Goal: Complete application form

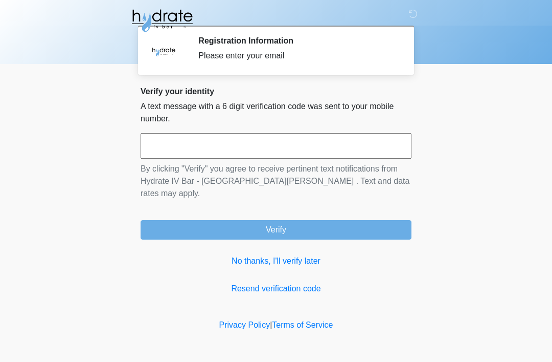
click at [278, 140] on input "text" at bounding box center [276, 146] width 271 height 26
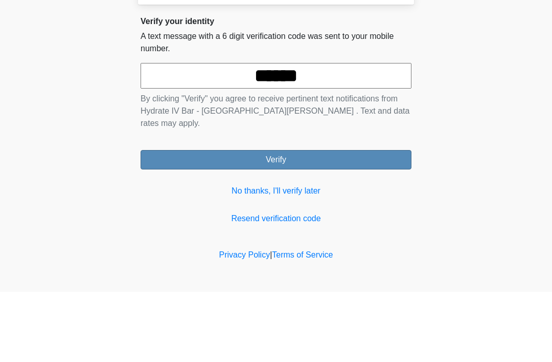
type input "******"
click at [289, 220] on button "Verify" at bounding box center [276, 229] width 271 height 19
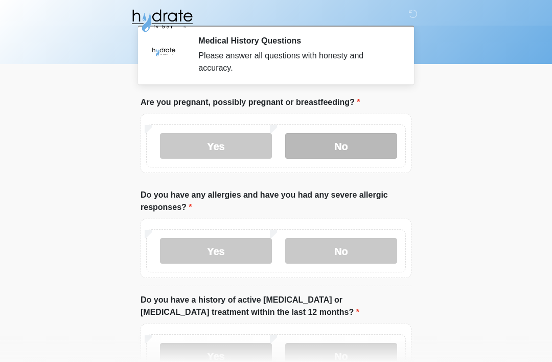
click at [368, 151] on label "No" at bounding box center [341, 146] width 112 height 26
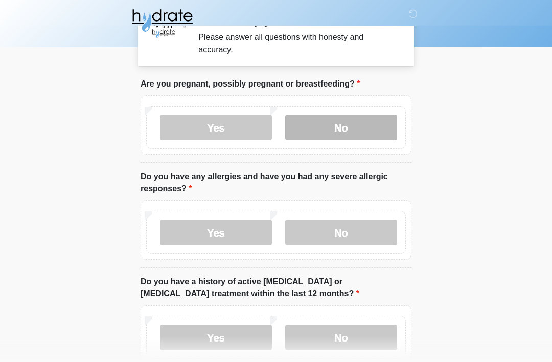
scroll to position [19, 0]
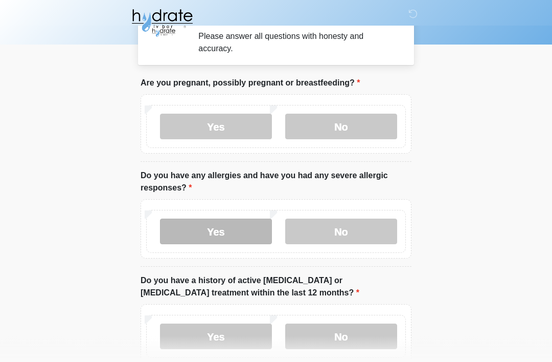
click at [237, 232] on label "Yes" at bounding box center [216, 232] width 112 height 26
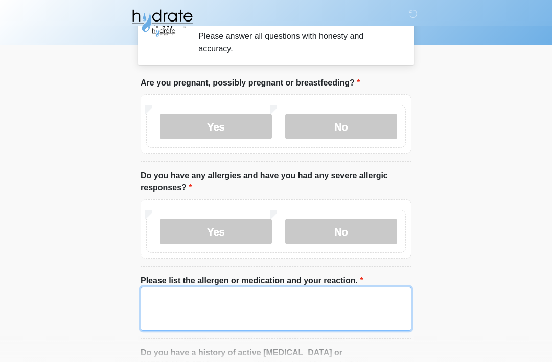
click at [185, 299] on textarea "Please list the allergen or medication and your reaction." at bounding box center [276, 308] width 271 height 44
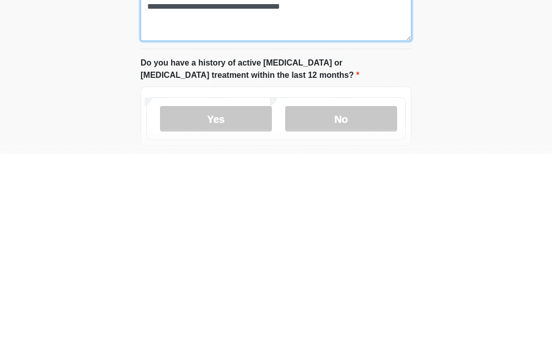
scroll to position [102, 0]
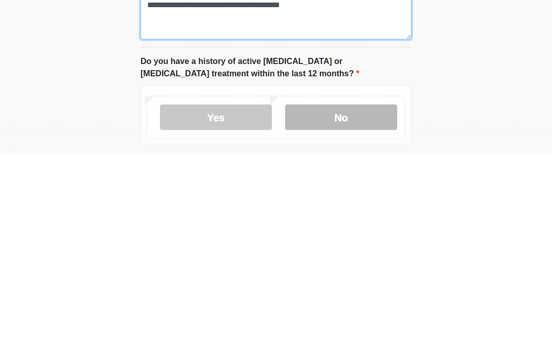
type textarea "**********"
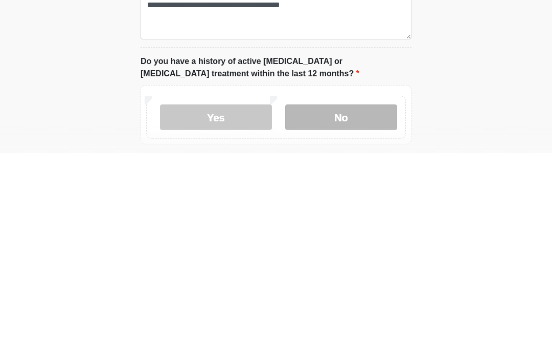
click at [360, 313] on label "No" at bounding box center [341, 326] width 112 height 26
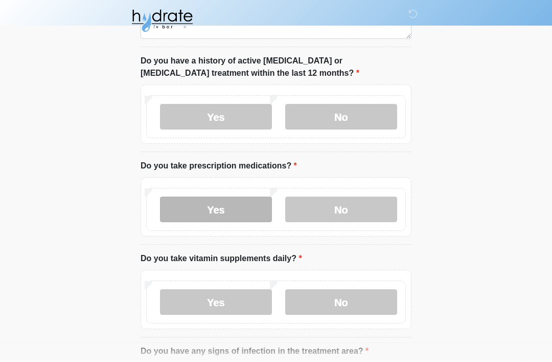
click at [229, 211] on label "Yes" at bounding box center [216, 209] width 112 height 26
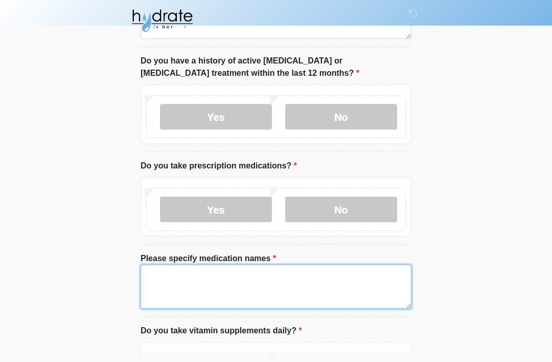
click at [205, 280] on textarea "Please specify medication names" at bounding box center [276, 286] width 271 height 44
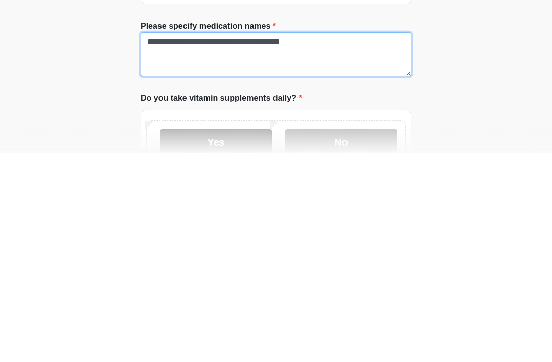
type textarea "**********"
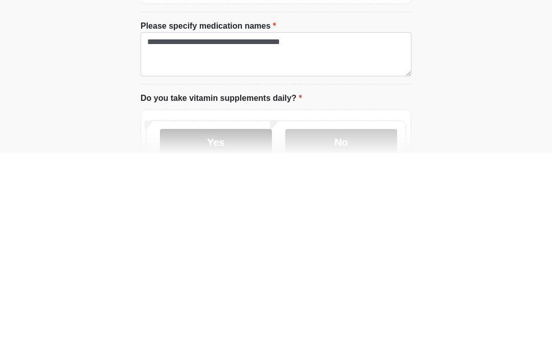
click at [210, 337] on label "Yes" at bounding box center [216, 350] width 112 height 26
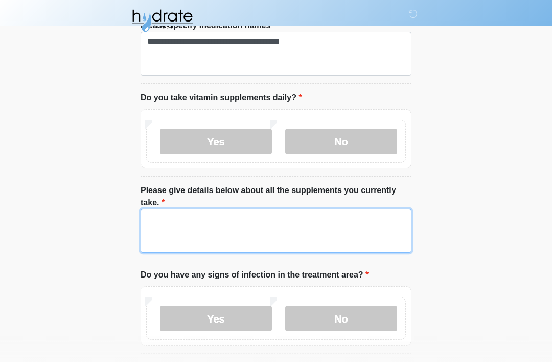
click at [222, 228] on textarea "Please give details below about all the supplements you currently take." at bounding box center [276, 231] width 271 height 44
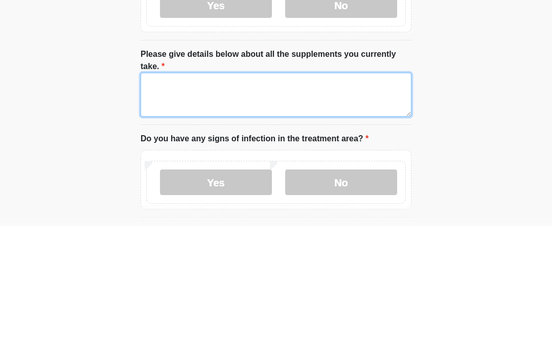
type textarea "*"
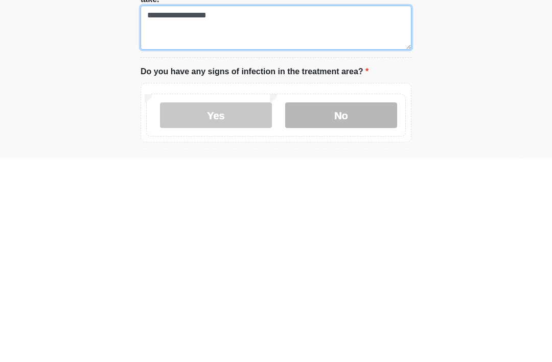
type textarea "**********"
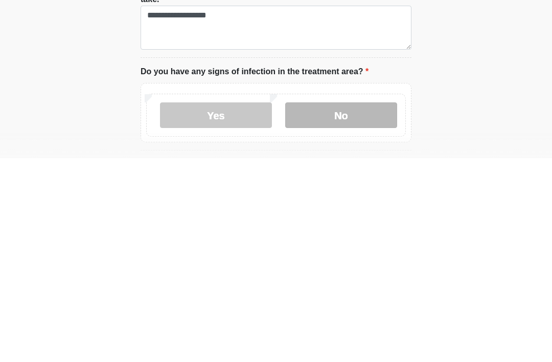
click at [369, 306] on label "No" at bounding box center [341, 319] width 112 height 26
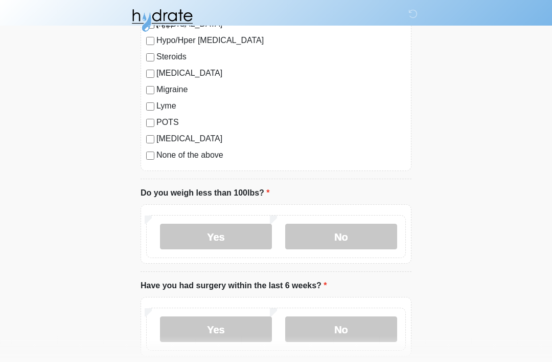
scroll to position [1315, 0]
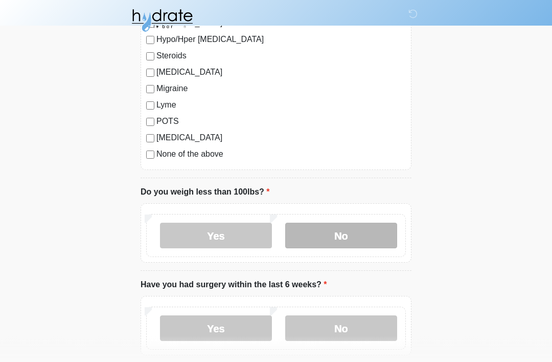
click at [354, 235] on label "No" at bounding box center [341, 236] width 112 height 26
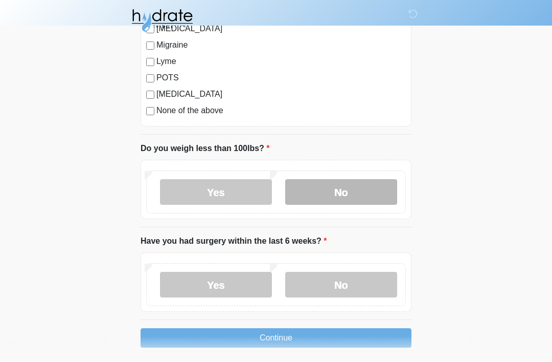
scroll to position [1360, 0]
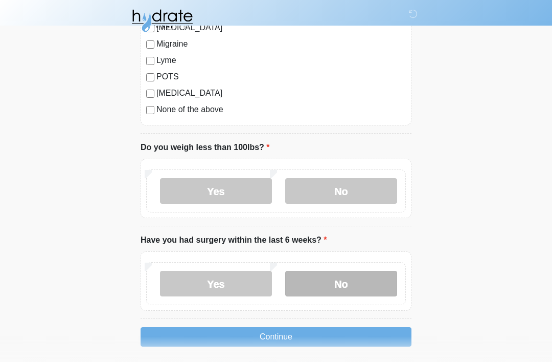
click at [366, 277] on label "No" at bounding box center [341, 283] width 112 height 26
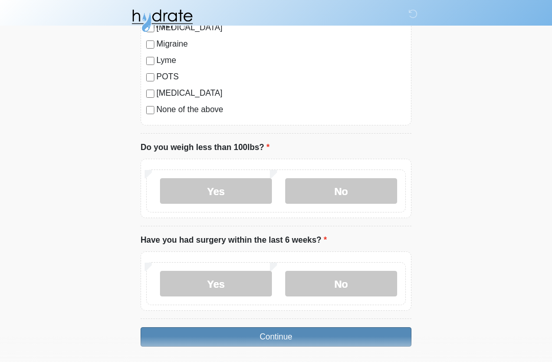
click at [328, 333] on button "Continue" at bounding box center [276, 336] width 271 height 19
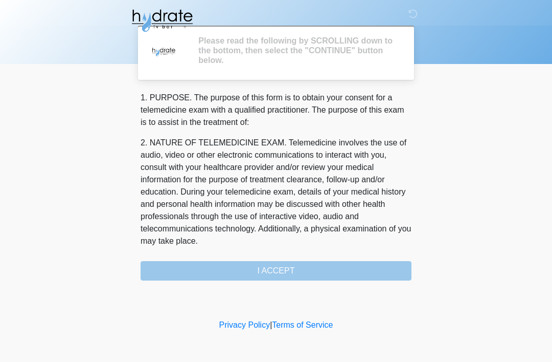
scroll to position [0, 0]
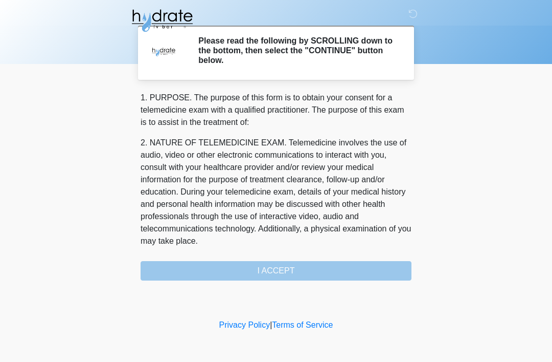
click at [300, 266] on div "1. PURPOSE. The purpose of this form is to obtain your consent for a telemedici…" at bounding box center [276, 186] width 271 height 189
click at [284, 262] on div "1. PURPOSE. The purpose of this form is to obtain your consent for a telemedici…" at bounding box center [276, 186] width 271 height 189
click at [293, 269] on div "1. PURPOSE. The purpose of this form is to obtain your consent for a telemedici…" at bounding box center [276, 186] width 271 height 189
click at [290, 199] on p "2. NATURE OF TELEMEDICINE EXAM. Telemedicine involves the use of audio, video o…" at bounding box center [276, 192] width 271 height 110
click at [268, 94] on p "1. PURPOSE. The purpose of this form is to obtain your consent for a telemedici…" at bounding box center [276, 110] width 271 height 37
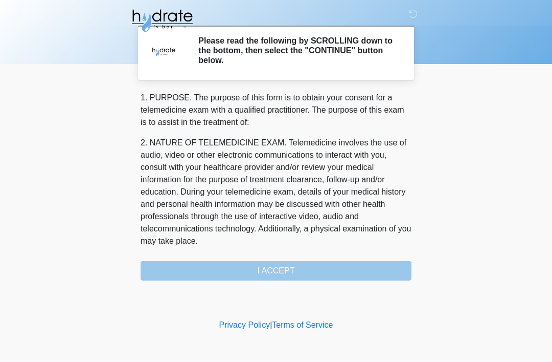
click at [267, 40] on div at bounding box center [268, 20] width 307 height 41
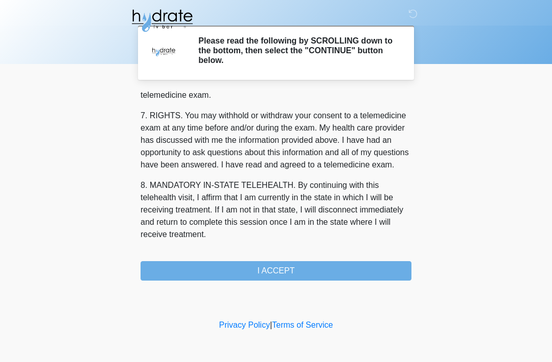
scroll to position [448, 0]
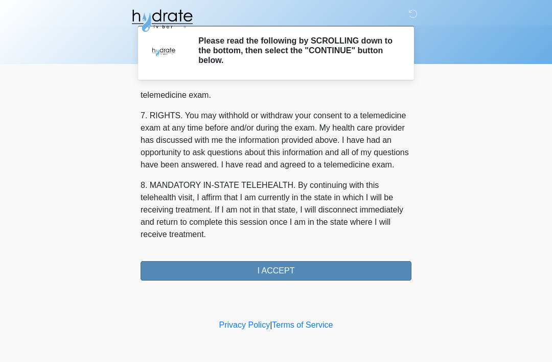
click at [304, 267] on button "I ACCEPT" at bounding box center [276, 270] width 271 height 19
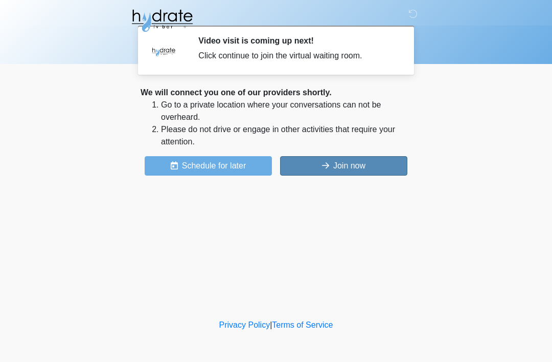
click at [352, 161] on button "Join now" at bounding box center [343, 165] width 127 height 19
